Goal: Navigation & Orientation: Understand site structure

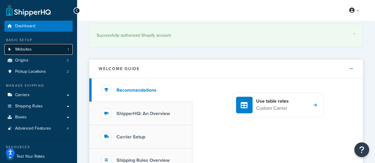
click at [38, 49] on link "Websites 1" at bounding box center [38, 49] width 68 height 11
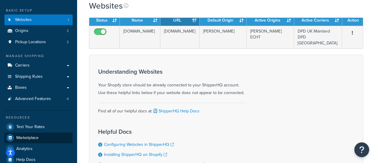
scroll to position [30, 0]
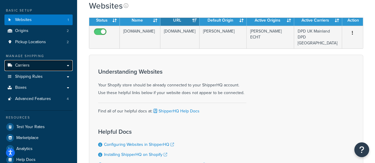
click at [30, 67] on link "Carriers" at bounding box center [38, 65] width 68 height 11
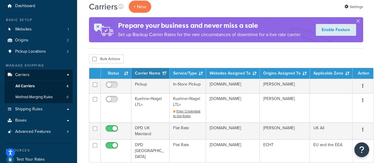
scroll to position [30, 0]
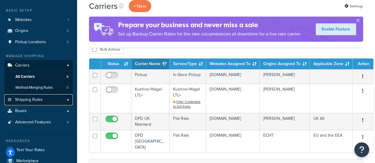
click at [22, 103] on link "Shipping Rules" at bounding box center [38, 99] width 68 height 11
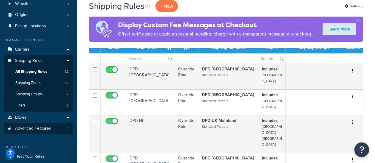
scroll to position [59, 0]
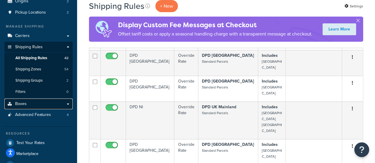
click at [30, 104] on link "Boxes" at bounding box center [38, 104] width 68 height 11
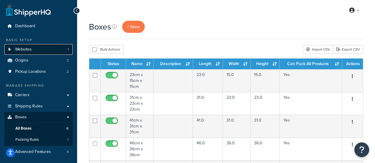
click at [31, 51] on span "Websites" at bounding box center [23, 49] width 17 height 5
